Goal: Information Seeking & Learning: Find specific fact

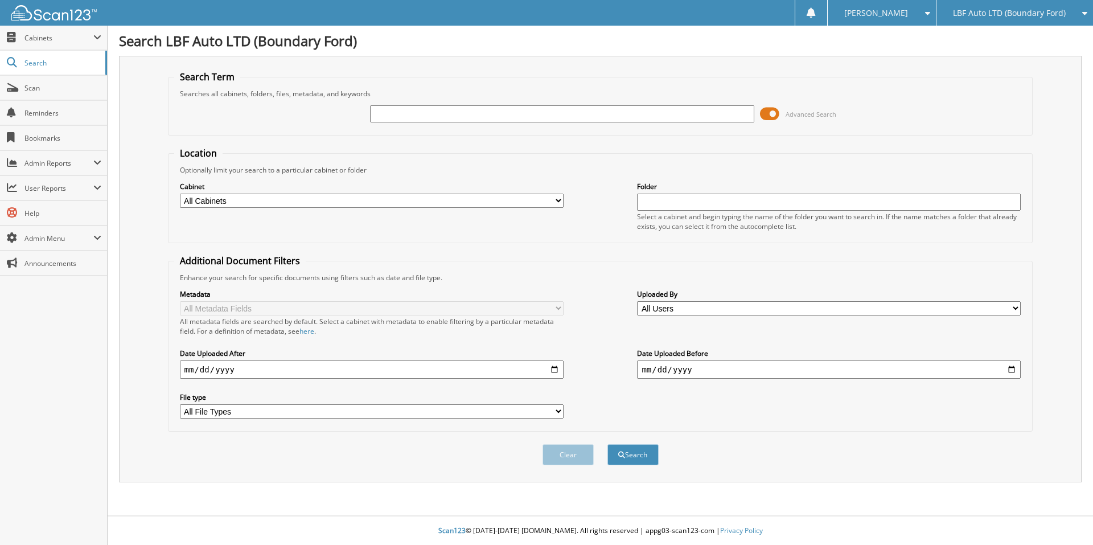
paste input "[US_VEHICLE_IDENTIFICATION_NUMBER]"
type input "[US_VEHICLE_IDENTIFICATION_NUMBER]"
click at [645, 464] on button "Search" at bounding box center [633, 454] width 51 height 21
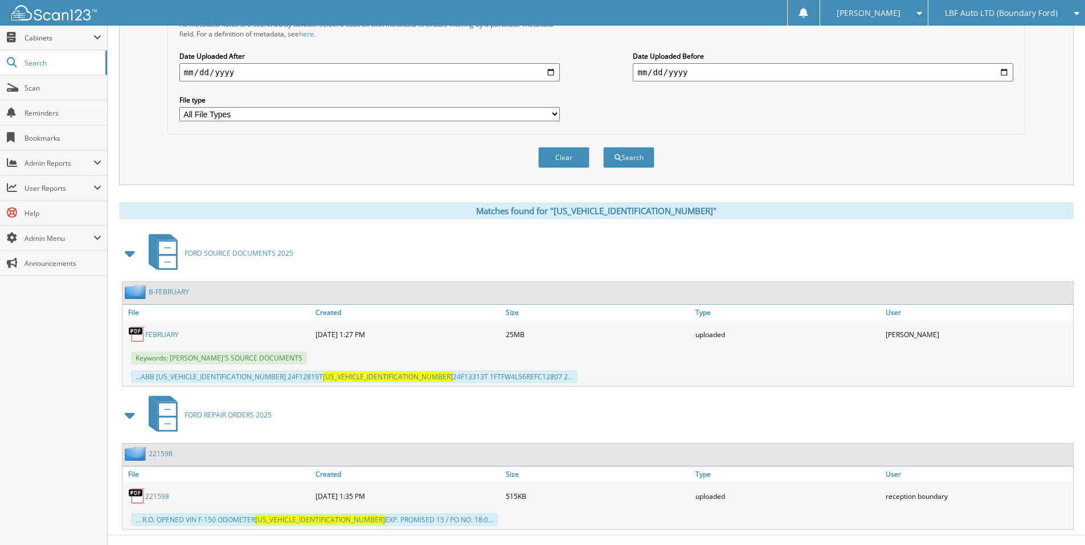
scroll to position [317, 0]
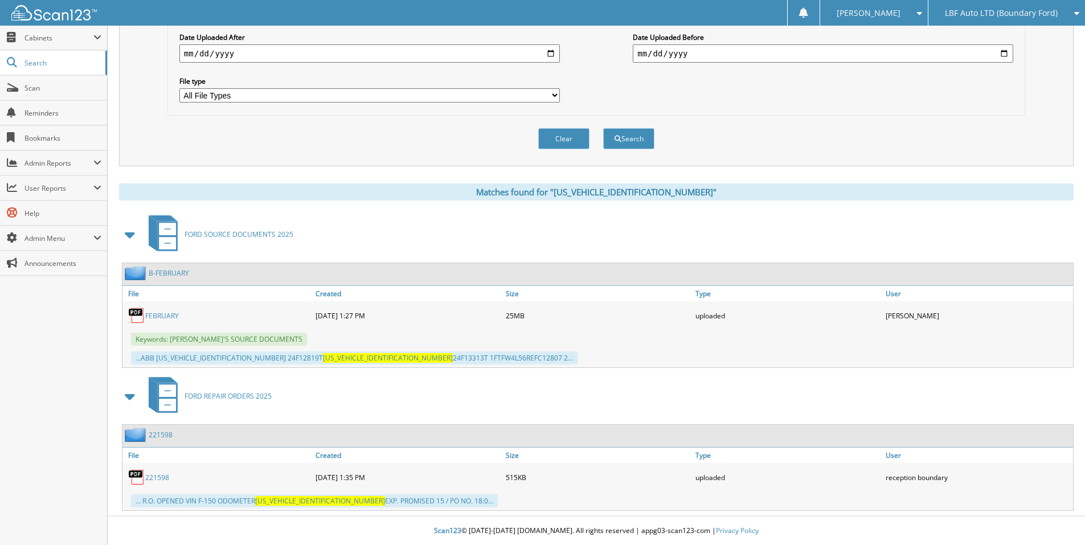
click at [161, 313] on link "FEBRUARY" at bounding box center [162, 316] width 34 height 10
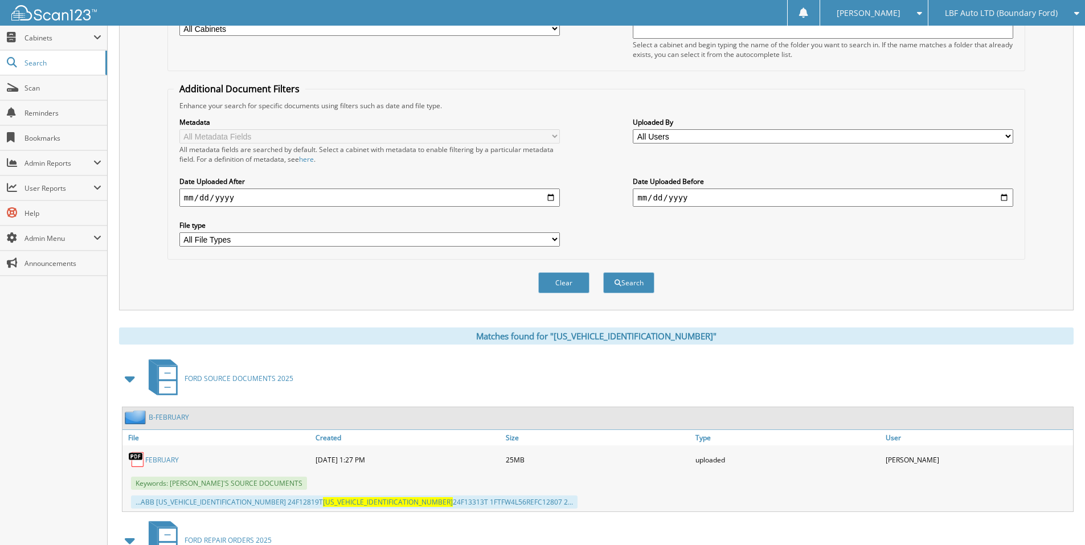
scroll to position [0, 0]
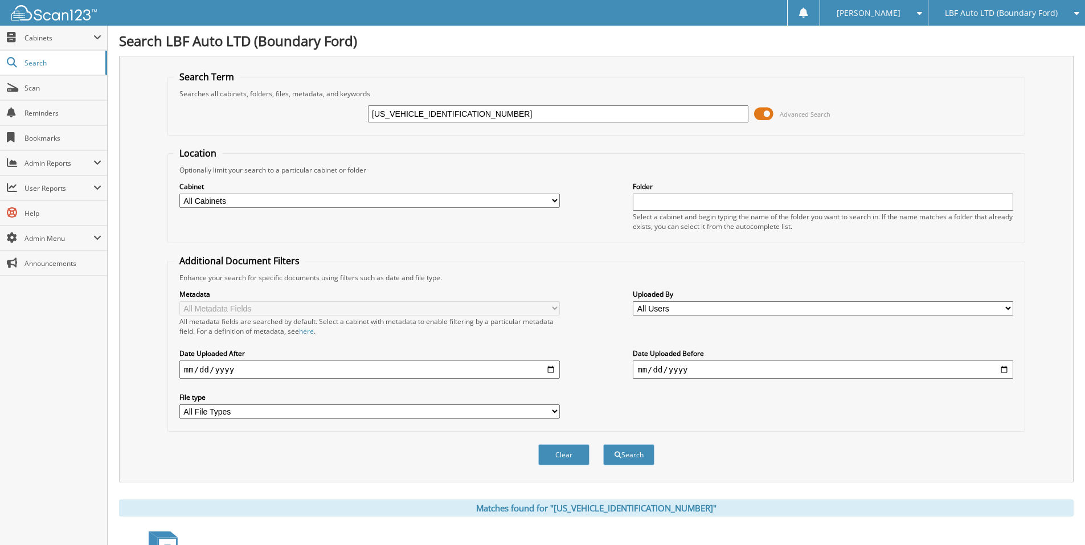
drag, startPoint x: 514, startPoint y: 117, endPoint x: 351, endPoint y: 110, distance: 163.0
click at [337, 108] on div "1FTFW1L83RKE73313 Advanced Search" at bounding box center [596, 114] width 845 height 31
paste input "24F13313T"
type input "24F13313T"
click at [603, 444] on button "Search" at bounding box center [628, 454] width 51 height 21
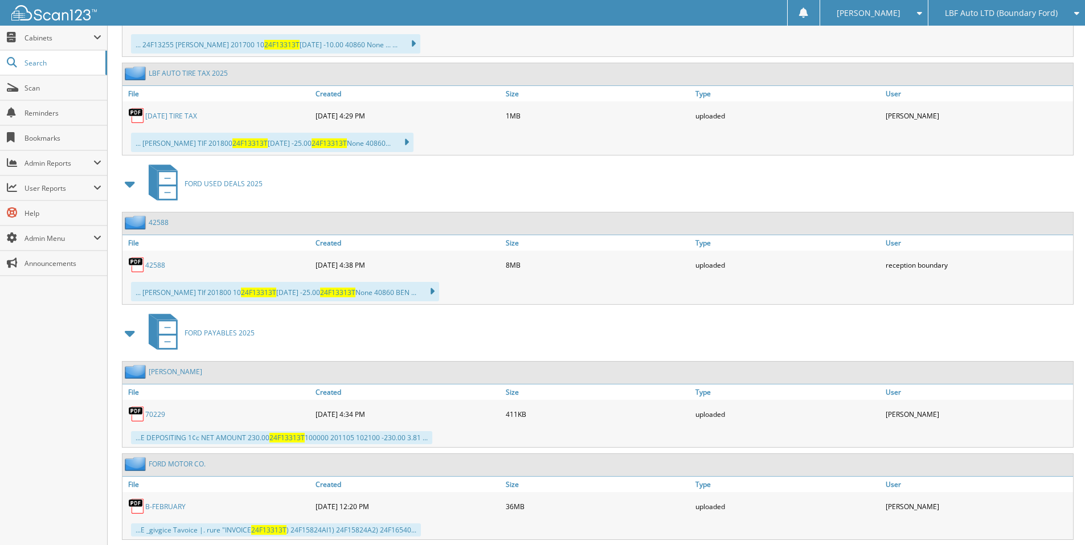
scroll to position [626, 0]
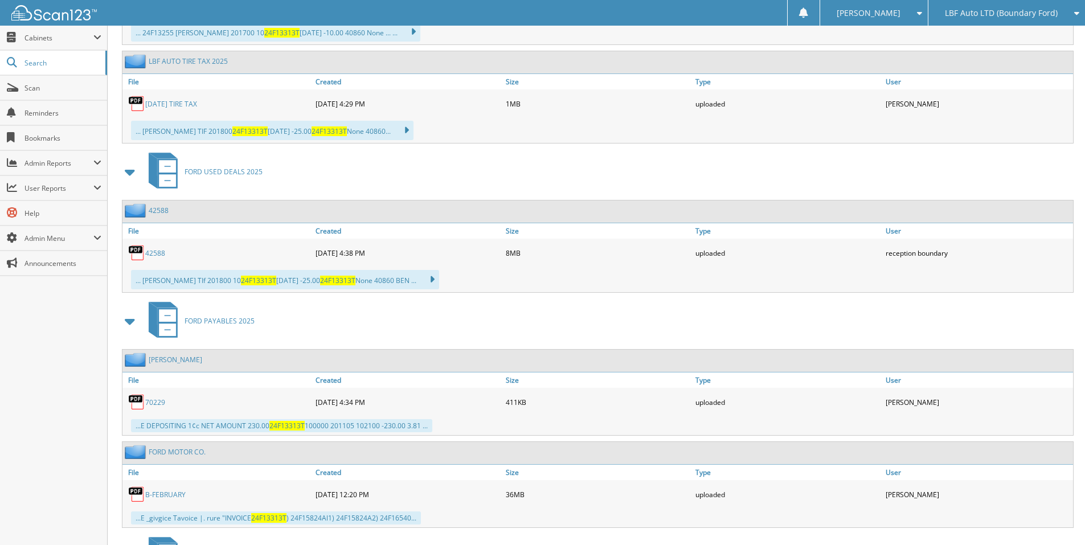
click at [151, 252] on link "42588" at bounding box center [155, 253] width 20 height 10
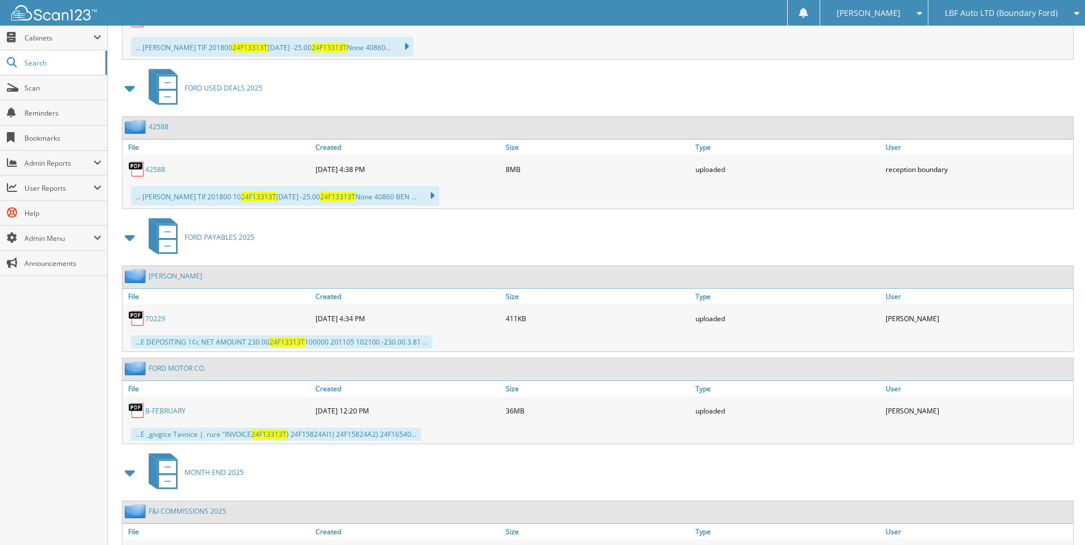
scroll to position [740, 0]
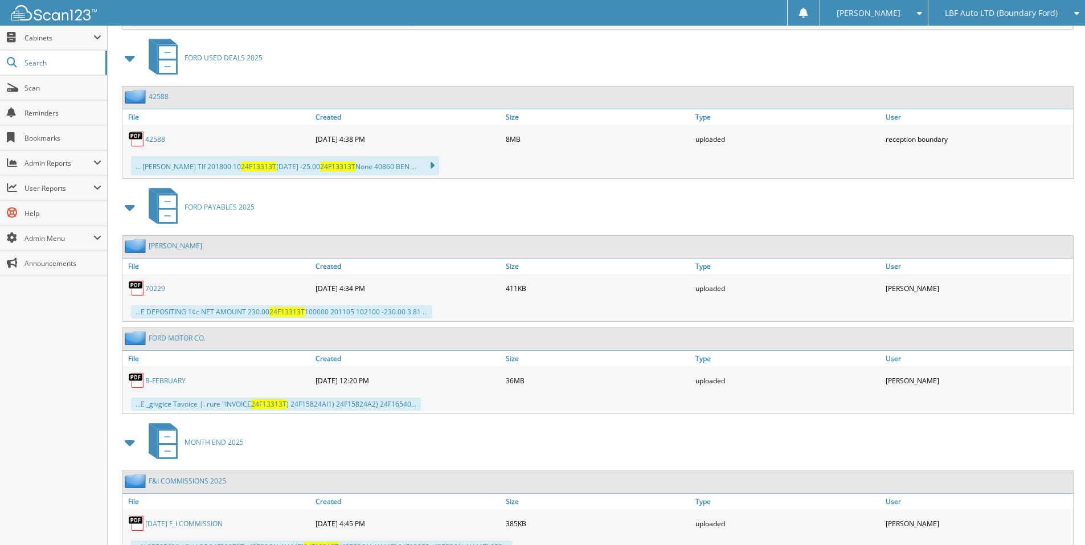
click at [421, 165] on icon at bounding box center [426, 166] width 17 height 16
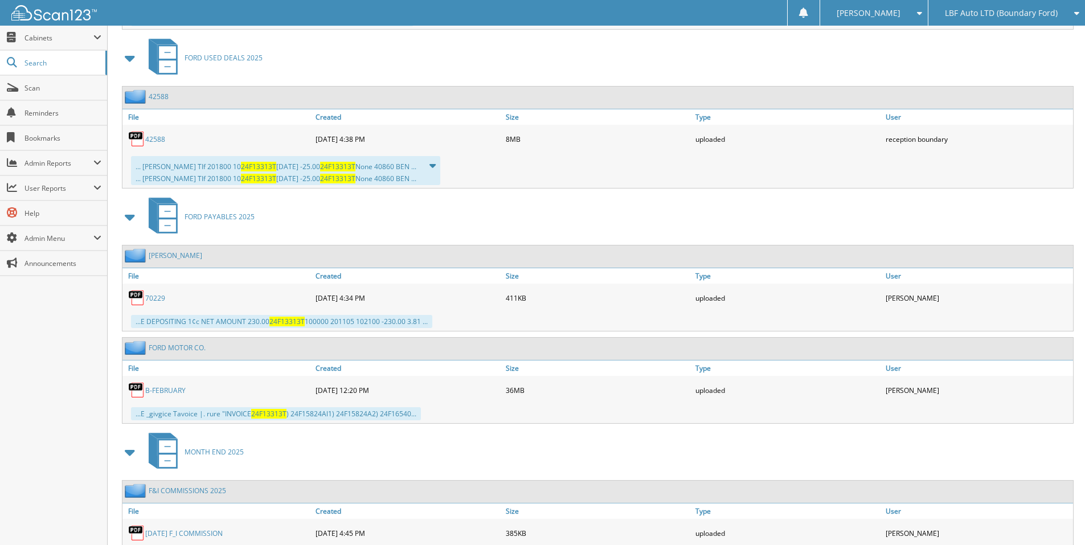
click at [423, 169] on icon at bounding box center [427, 166] width 18 height 16
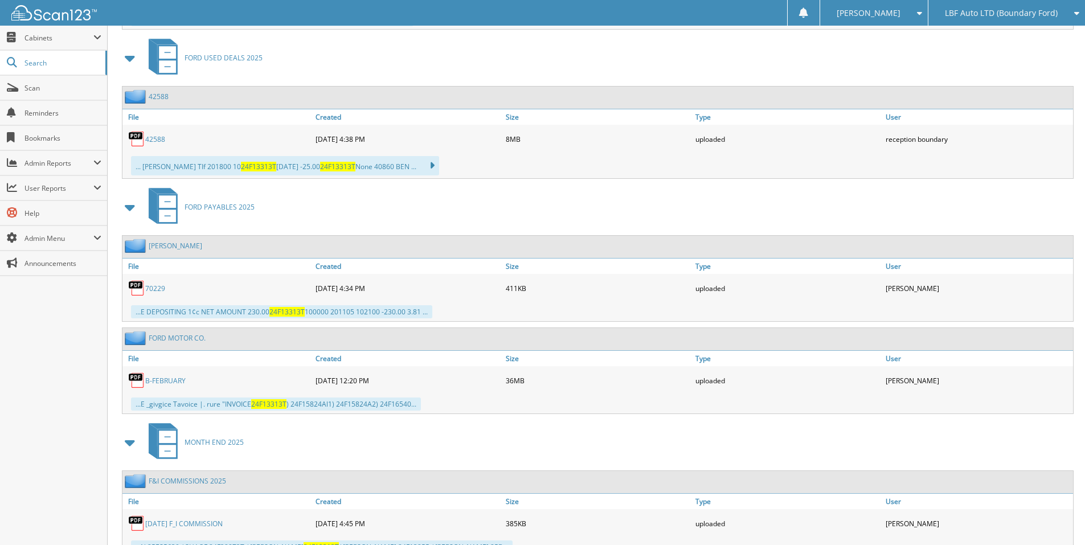
click at [423, 169] on icon at bounding box center [426, 166] width 17 height 16
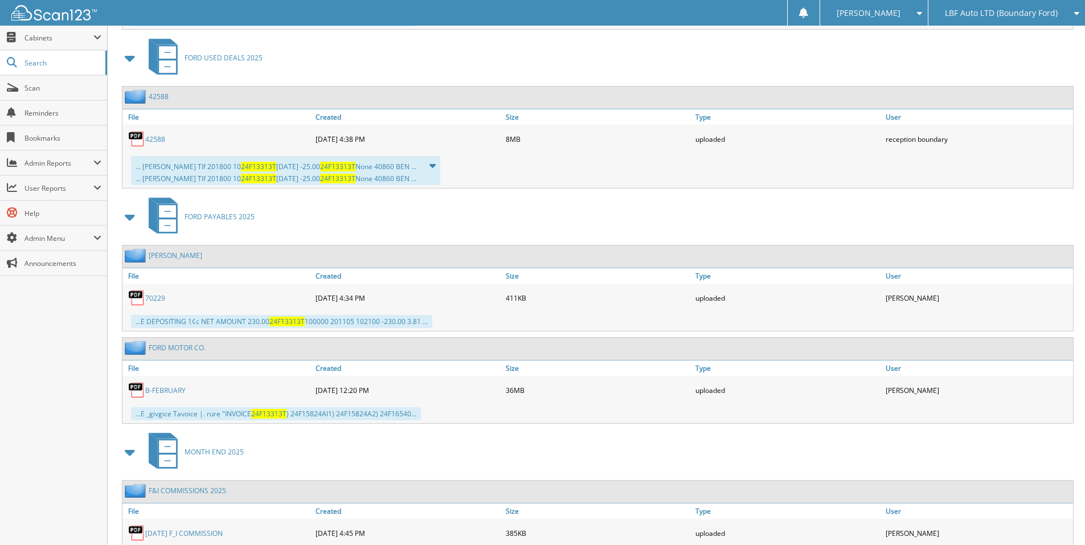
click at [157, 300] on link "70229" at bounding box center [155, 298] width 20 height 10
click at [159, 389] on link "B-FEBRUARY" at bounding box center [165, 391] width 40 height 10
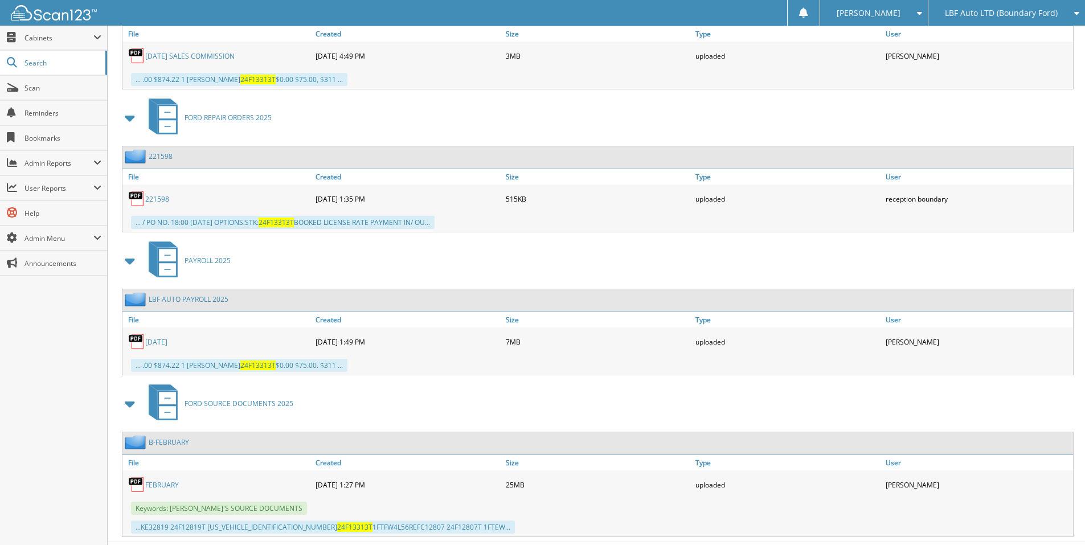
scroll to position [1337, 0]
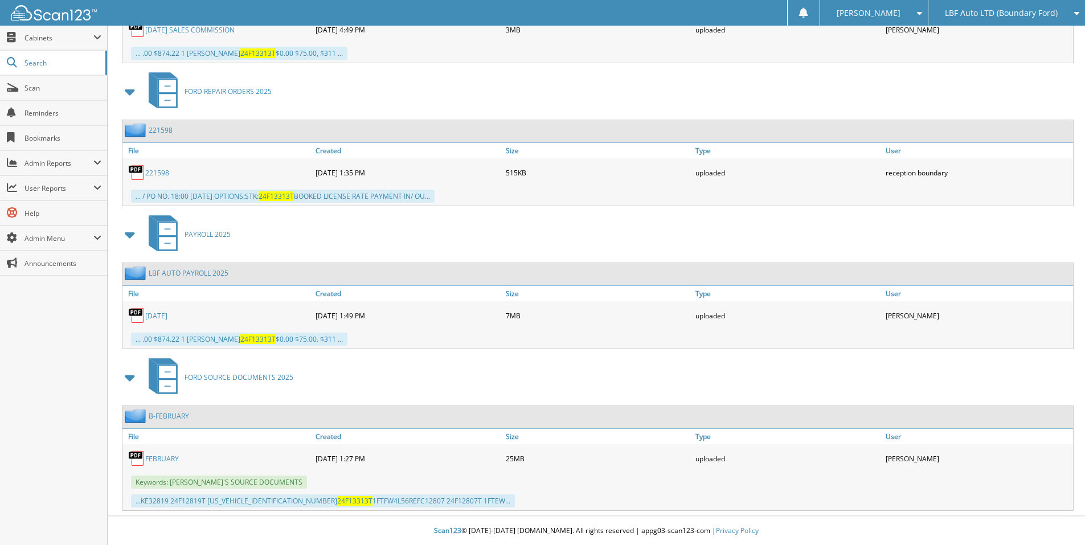
click at [161, 455] on link "FEBRUARY" at bounding box center [162, 459] width 34 height 10
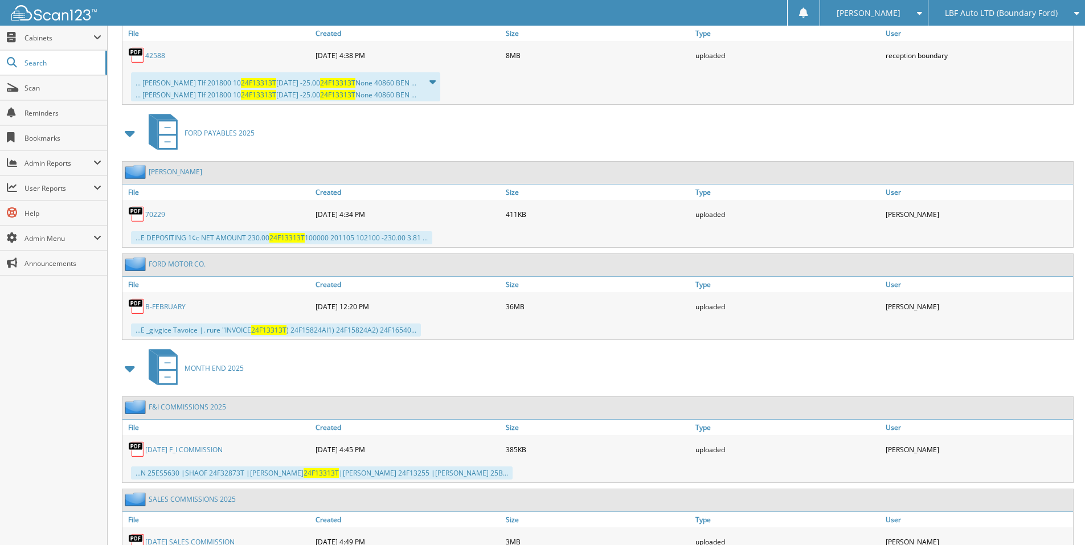
scroll to position [767, 0]
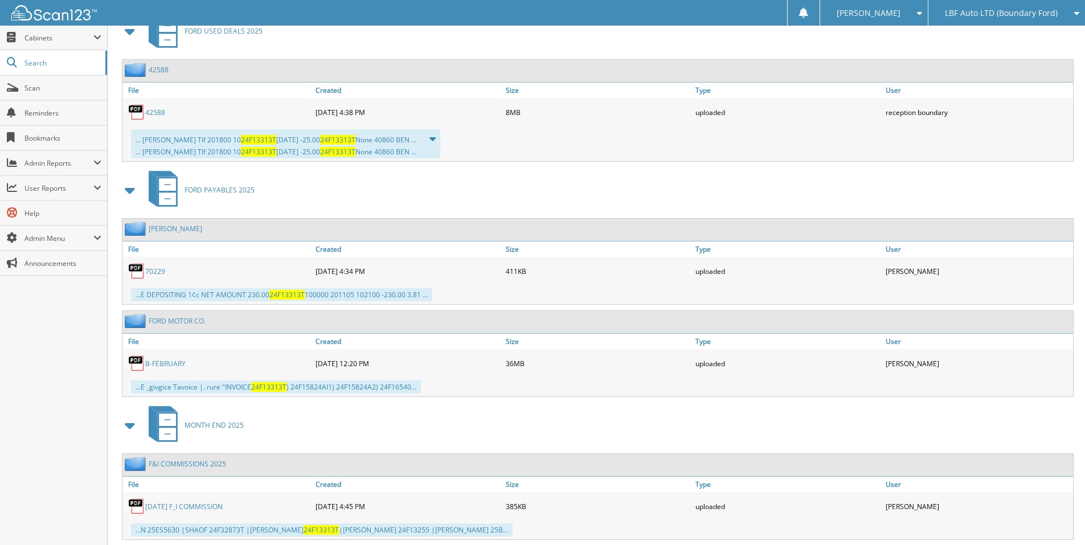
click at [157, 271] on link "70229" at bounding box center [155, 272] width 20 height 10
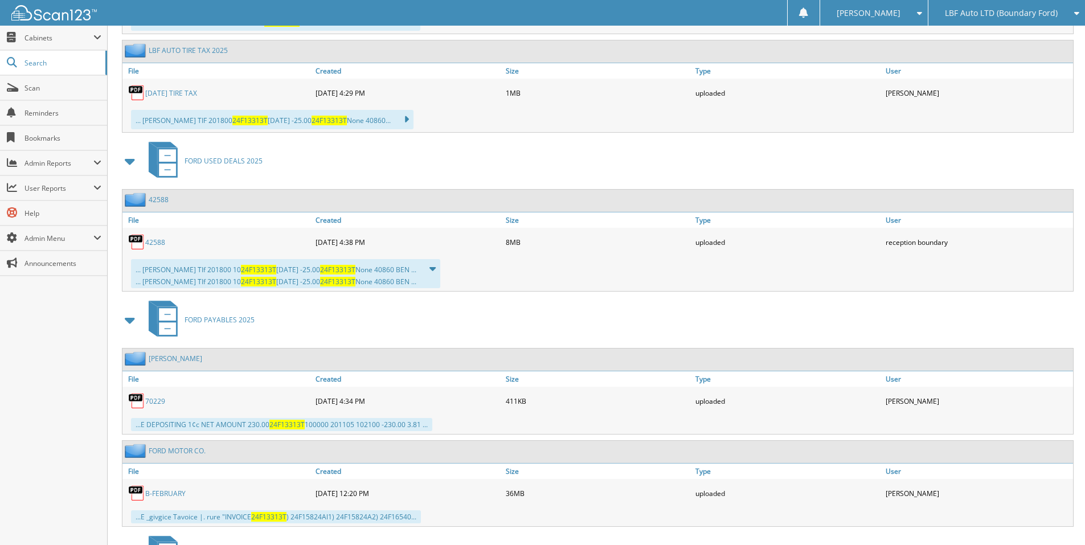
scroll to position [596, 0]
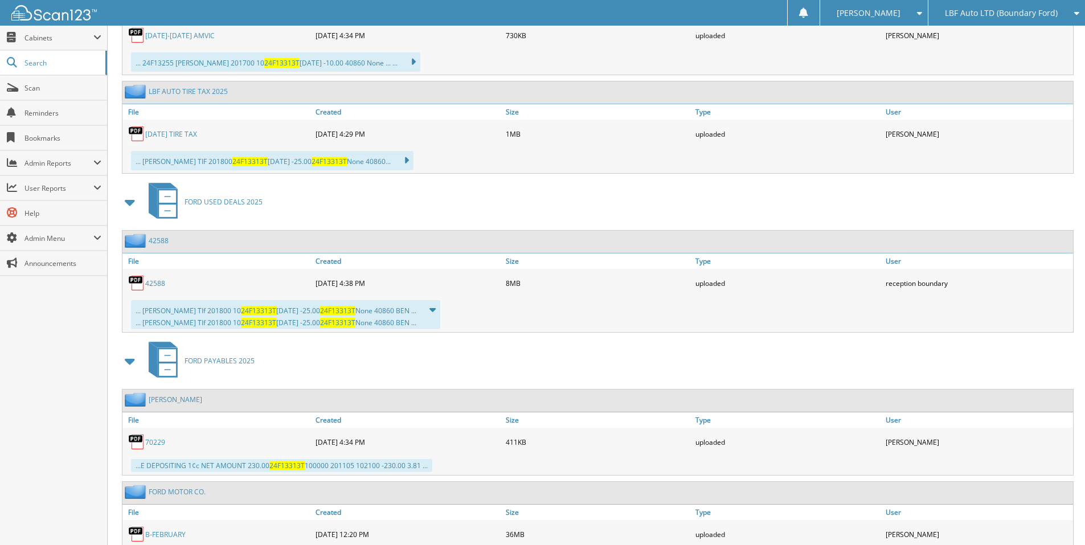
click at [154, 285] on link "42588" at bounding box center [155, 283] width 20 height 10
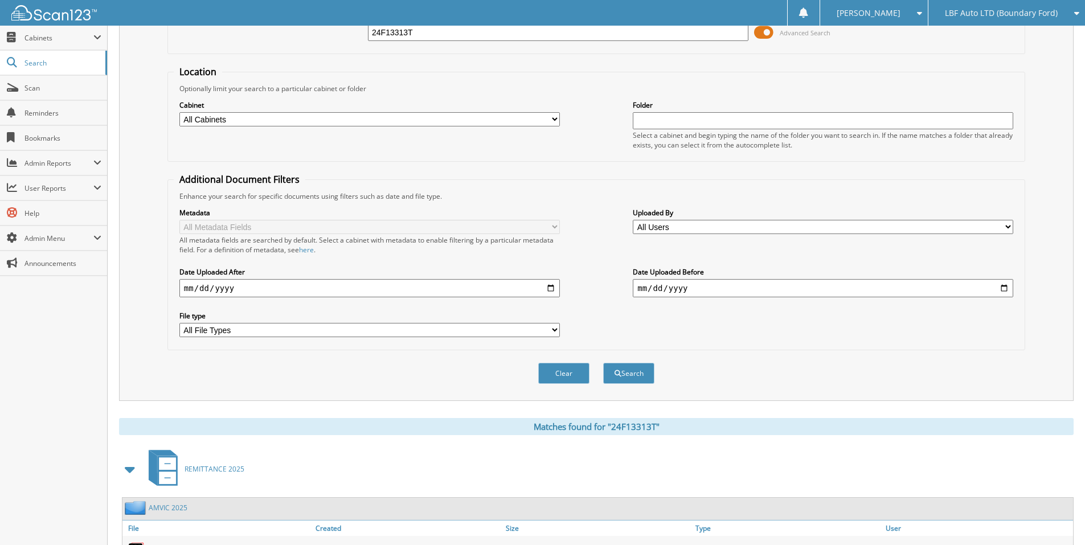
scroll to position [0, 0]
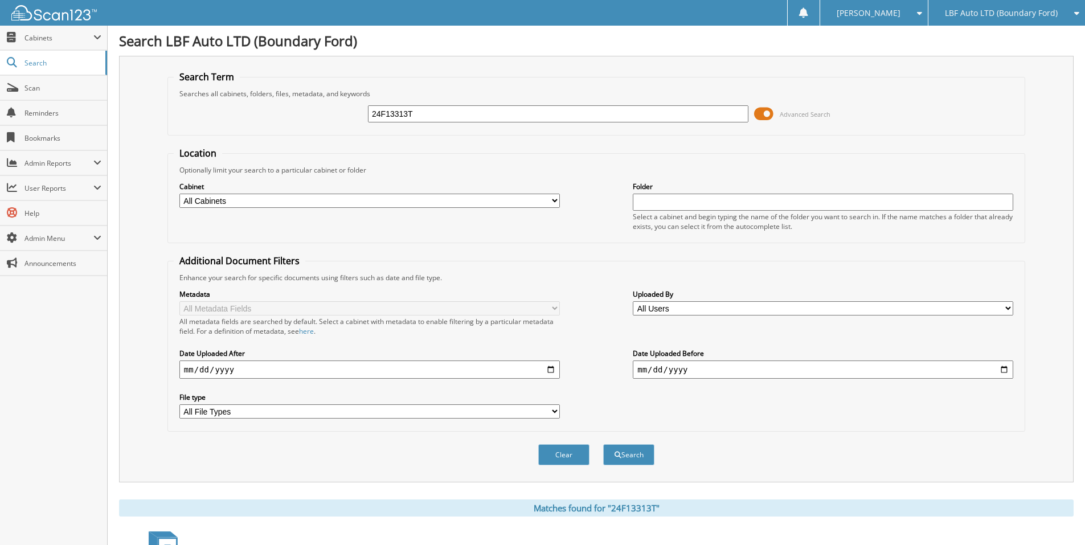
drag, startPoint x: 434, startPoint y: 111, endPoint x: 167, endPoint y: 196, distance: 279.7
click at [203, 120] on div "24F13313T Advanced Search" at bounding box center [596, 114] width 845 height 31
type input "24f11871V"
click at [603, 444] on button "Search" at bounding box center [628, 454] width 51 height 21
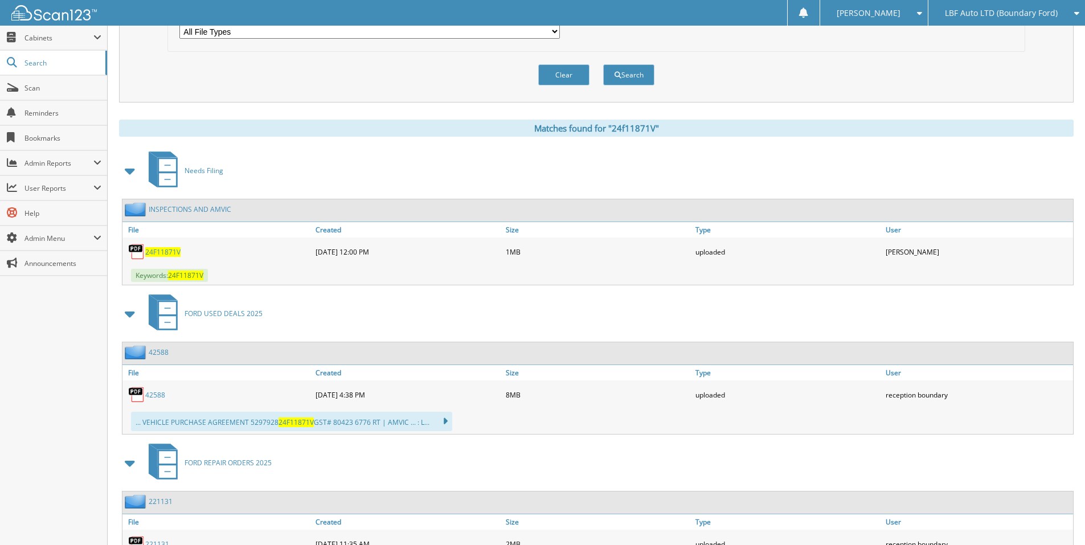
scroll to position [399, 0]
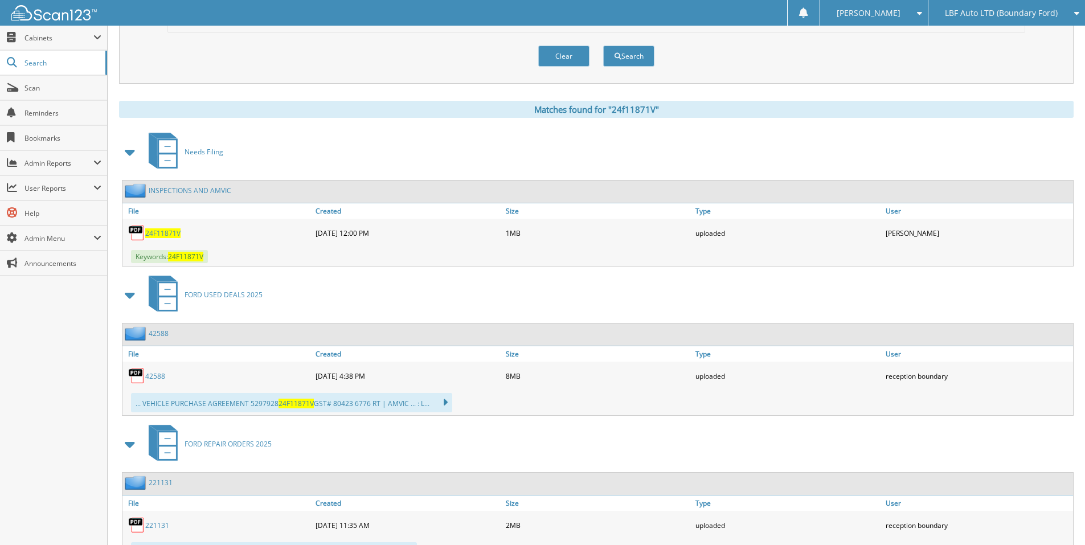
click at [153, 378] on link "42588" at bounding box center [155, 376] width 20 height 10
